Goal: Information Seeking & Learning: Check status

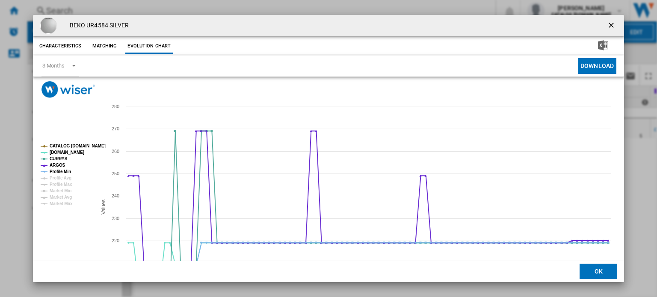
click at [607, 25] on ng-md-icon "getI18NText('BUTTONS.CLOSE_DIALOG')" at bounding box center [612, 26] width 10 height 10
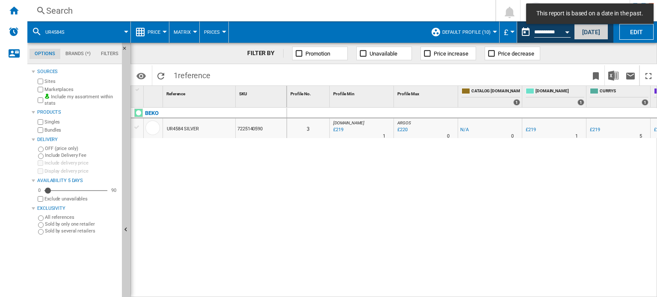
click at [598, 36] on button "[DATE]" at bounding box center [591, 32] width 34 height 16
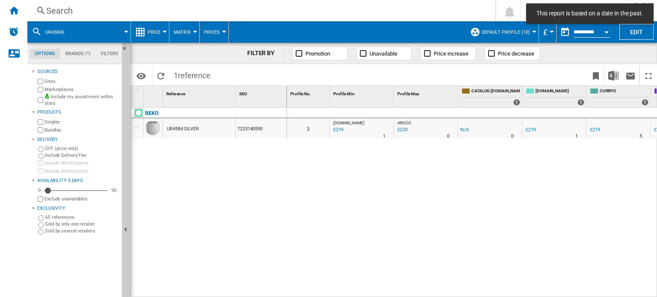
click at [104, 8] on div "Search" at bounding box center [259, 11] width 427 height 12
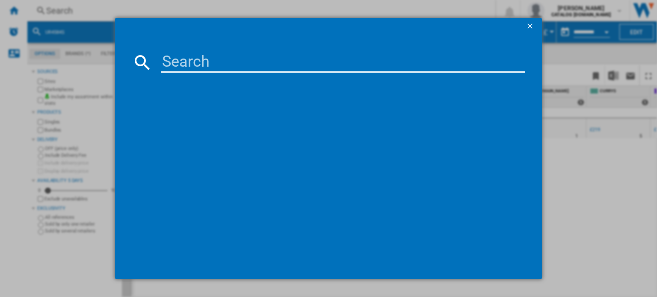
paste input "HOIM4S8CM0XUK"
type input "HOIM4S8CM0XUK"
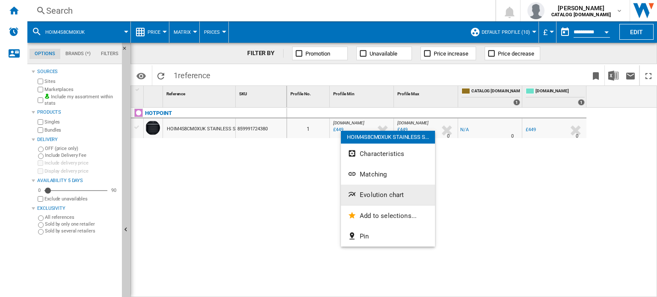
click at [364, 192] on span "Evolution chart" at bounding box center [382, 195] width 44 height 8
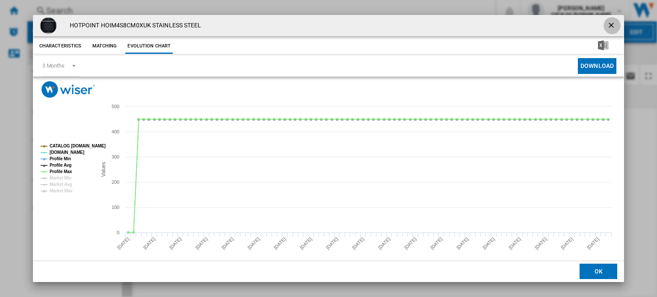
click at [607, 24] on ng-md-icon "getI18NText('BUTTONS.CLOSE_DIALOG')" at bounding box center [612, 26] width 10 height 10
